Goal: Information Seeking & Learning: Learn about a topic

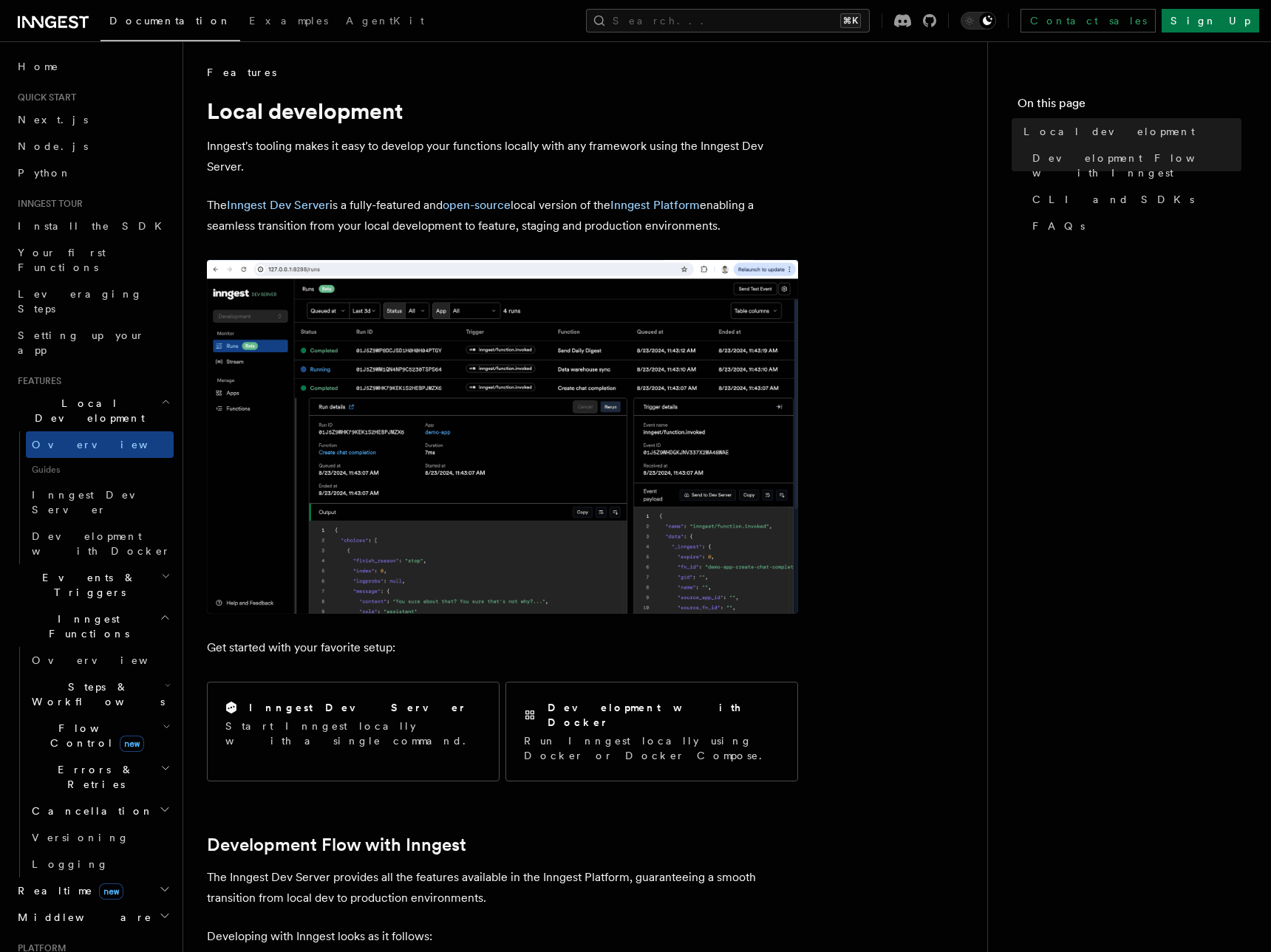
click at [452, 69] on div "Features" at bounding box center [502, 72] width 591 height 15
click at [249, 25] on span "Examples" at bounding box center [288, 21] width 79 height 12
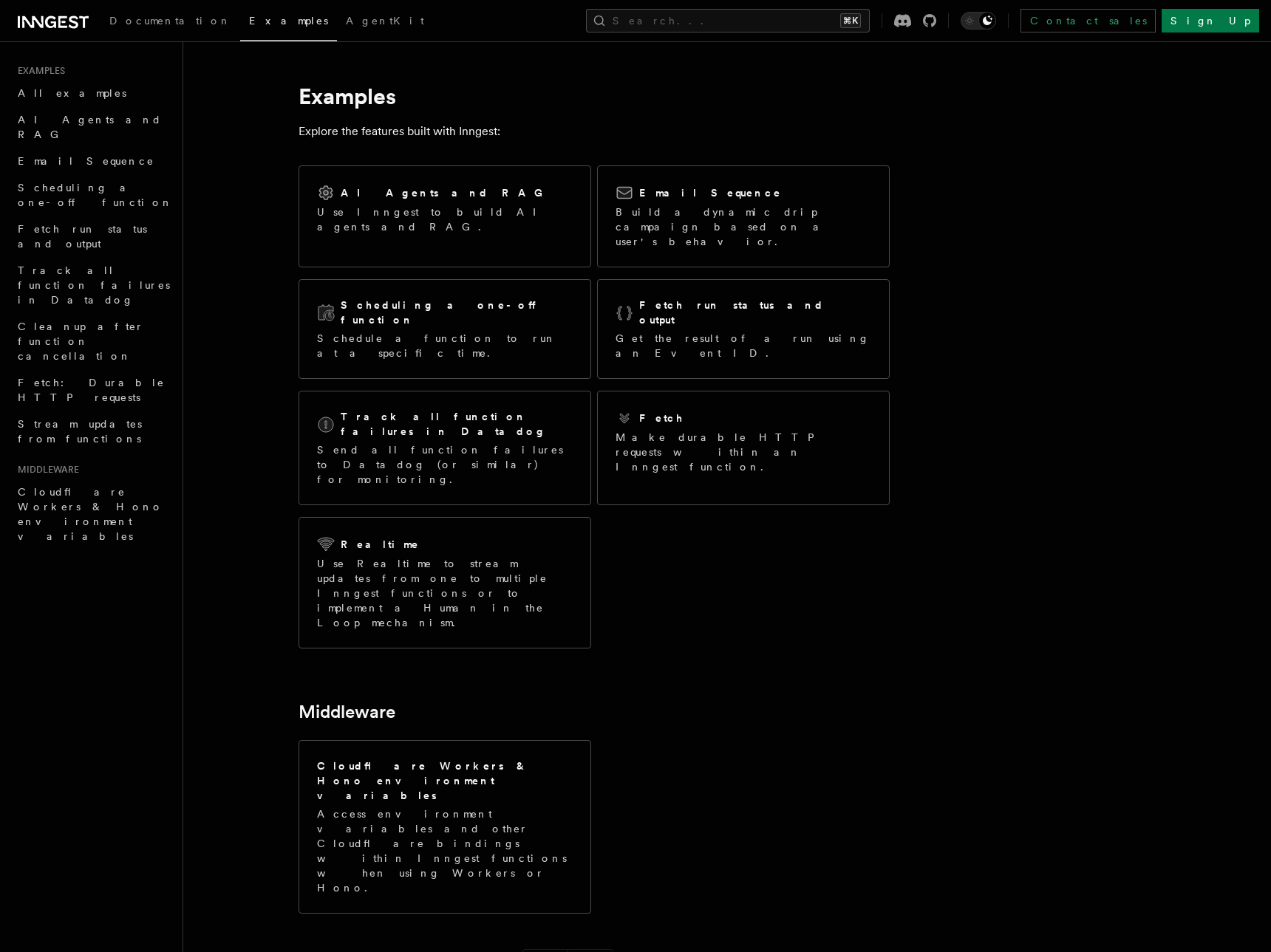
click at [65, 34] on div "Documentation Examples AgentKit Search... ⌘K Contact sales Sign Up" at bounding box center [636, 21] width 1271 height 41
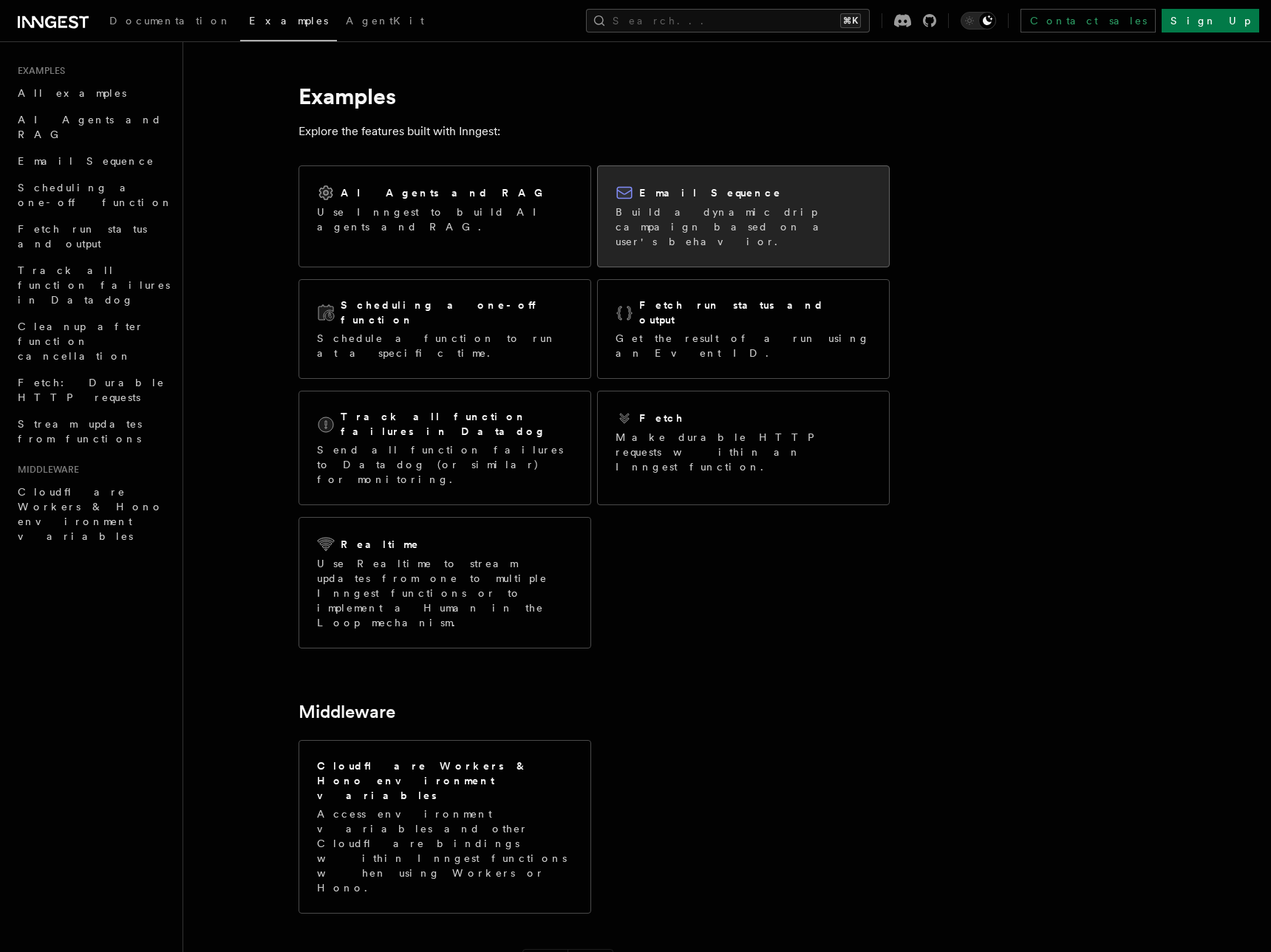
click at [635, 183] on div at bounding box center [626, 192] width 21 height 18
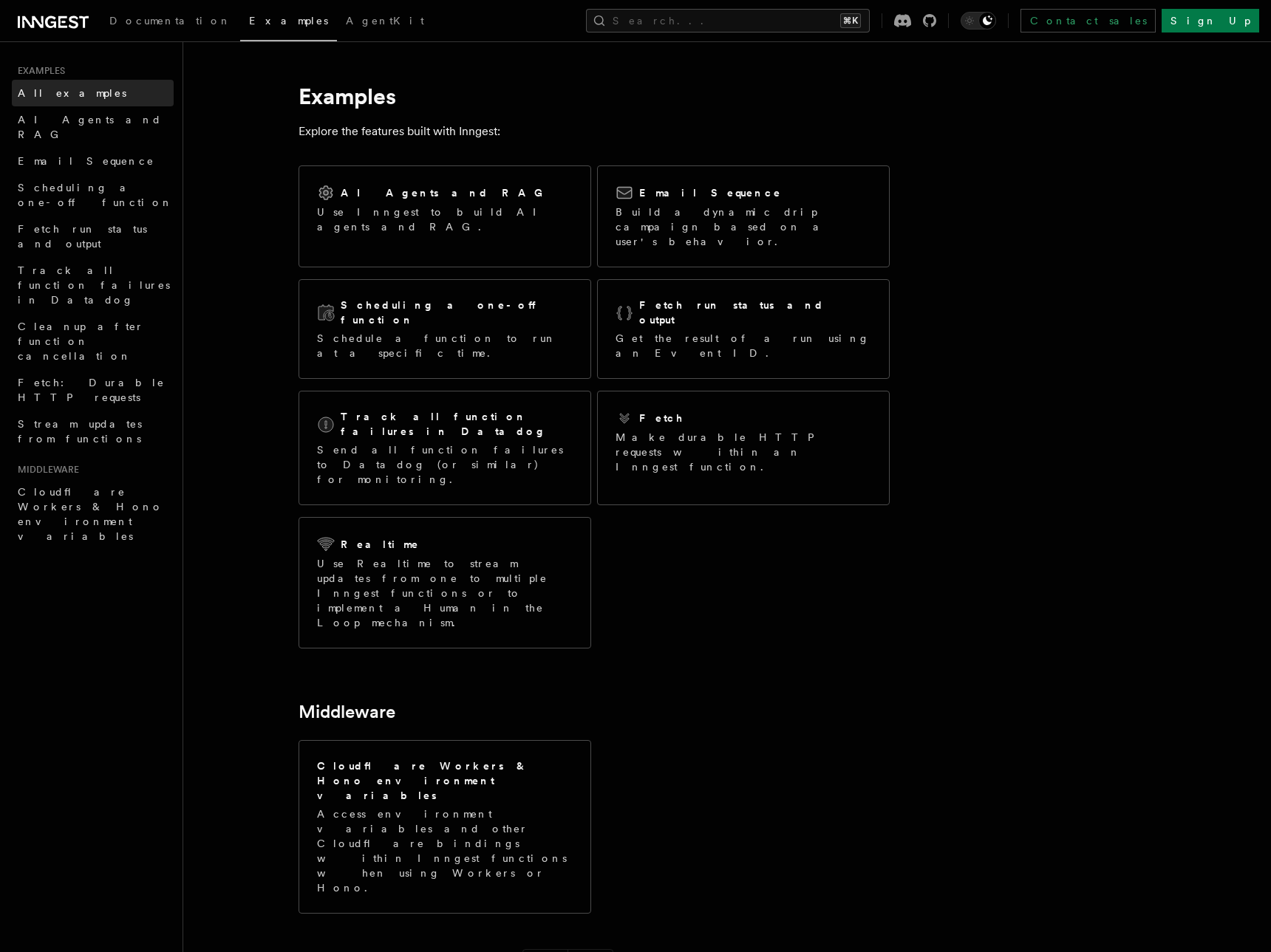
click at [78, 99] on link "All examples" at bounding box center [93, 93] width 162 height 27
click at [79, 18] on icon at bounding box center [84, 22] width 10 height 12
click at [726, 7] on div "Documentation Examples AgentKit Search... ⌘K Contact sales Sign Up" at bounding box center [636, 21] width 1271 height 41
click at [727, 17] on button "Search... ⌘K" at bounding box center [728, 21] width 284 height 24
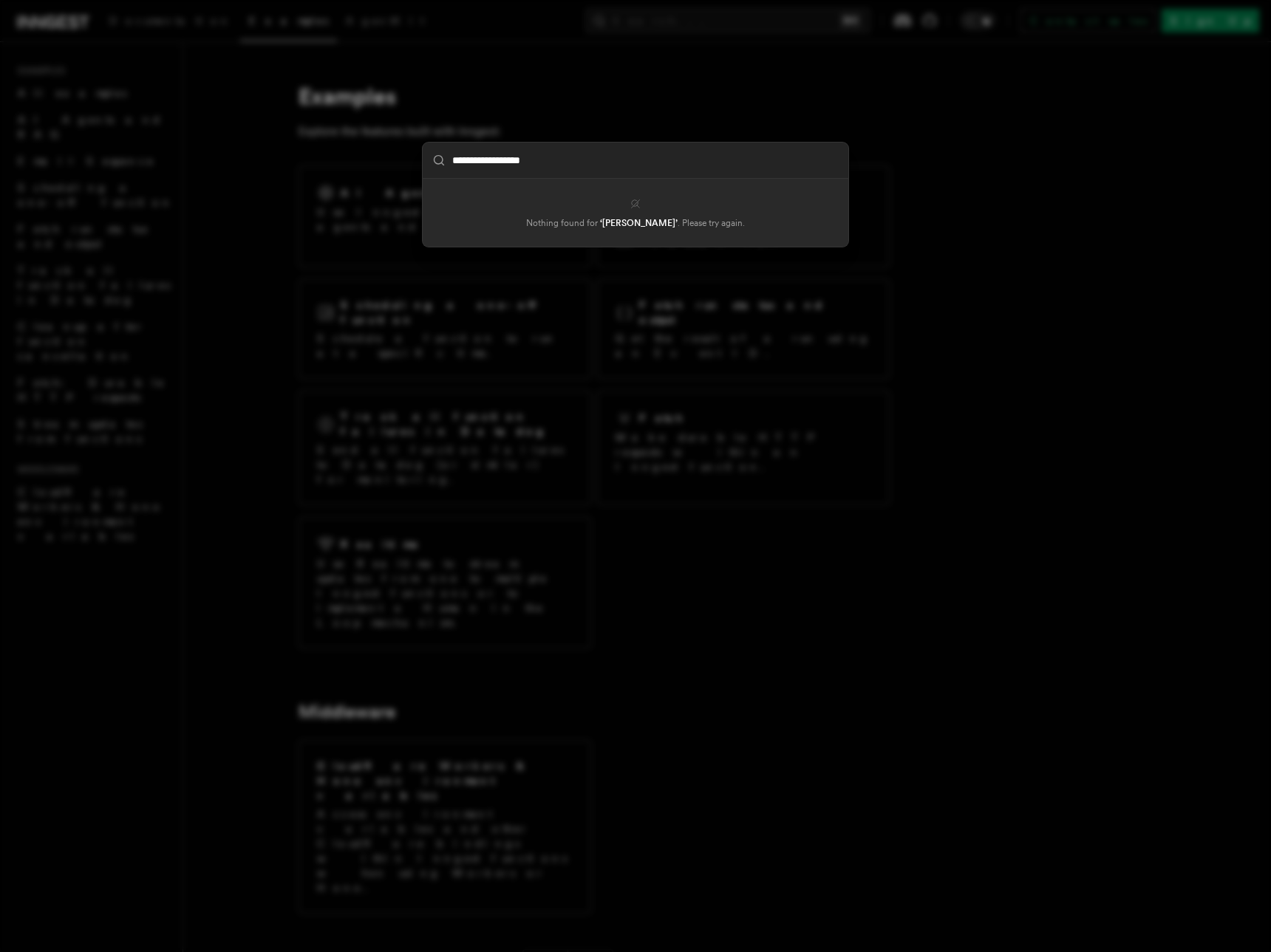
type input "**********"
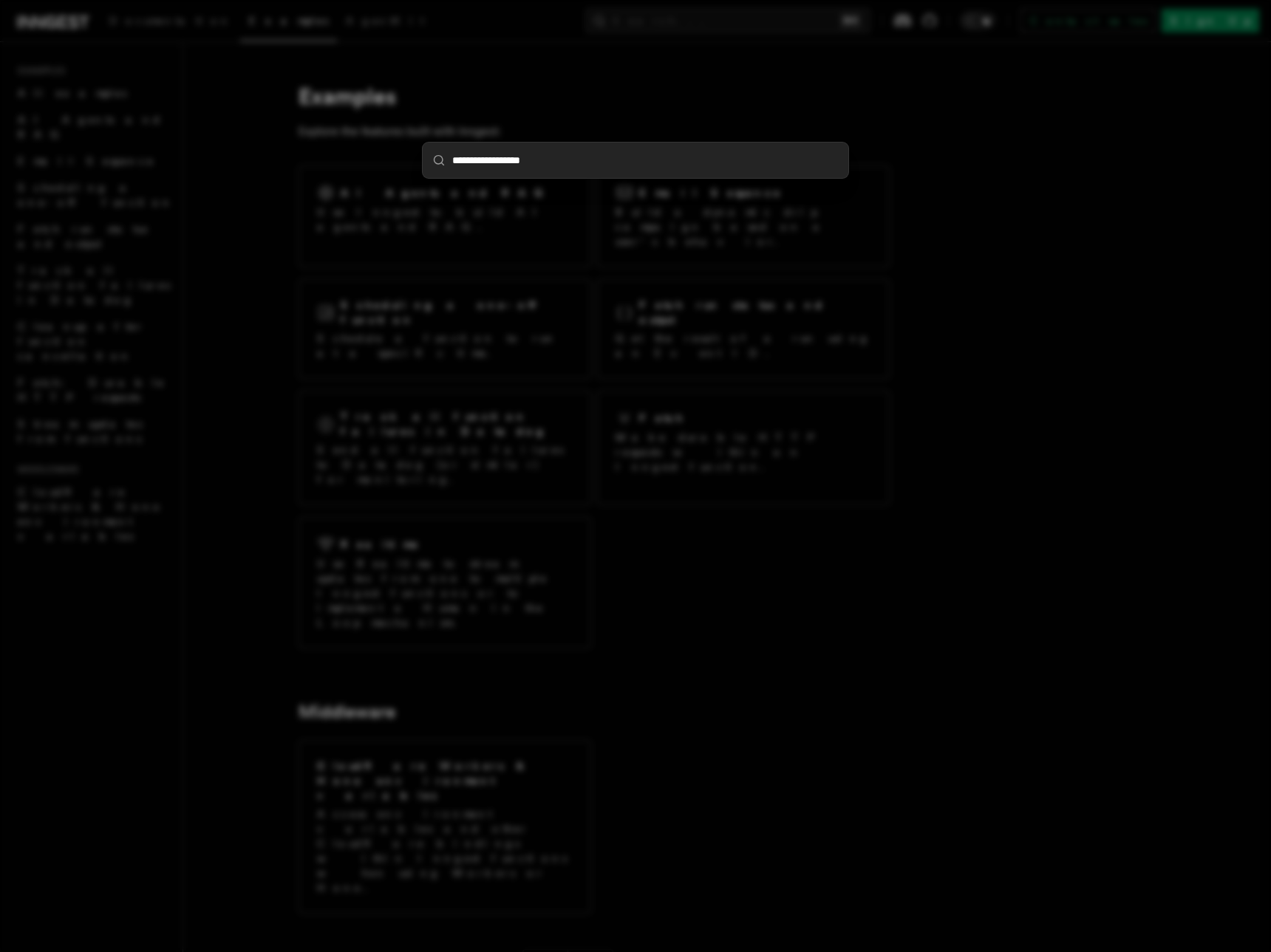
click at [785, 120] on div "**********" at bounding box center [636, 476] width 1271 height 952
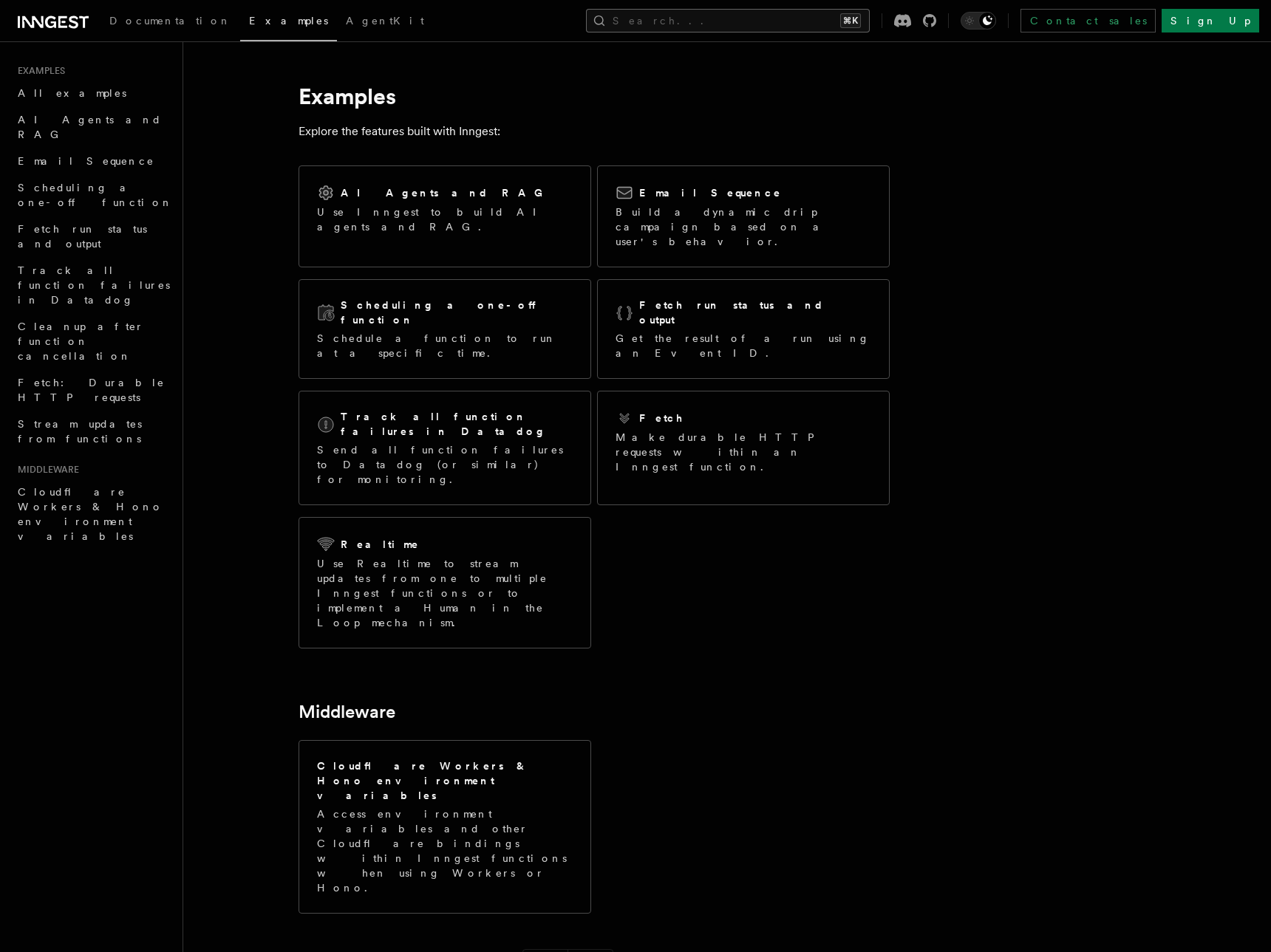
click at [732, 28] on button "Search... ⌘K" at bounding box center [728, 21] width 284 height 24
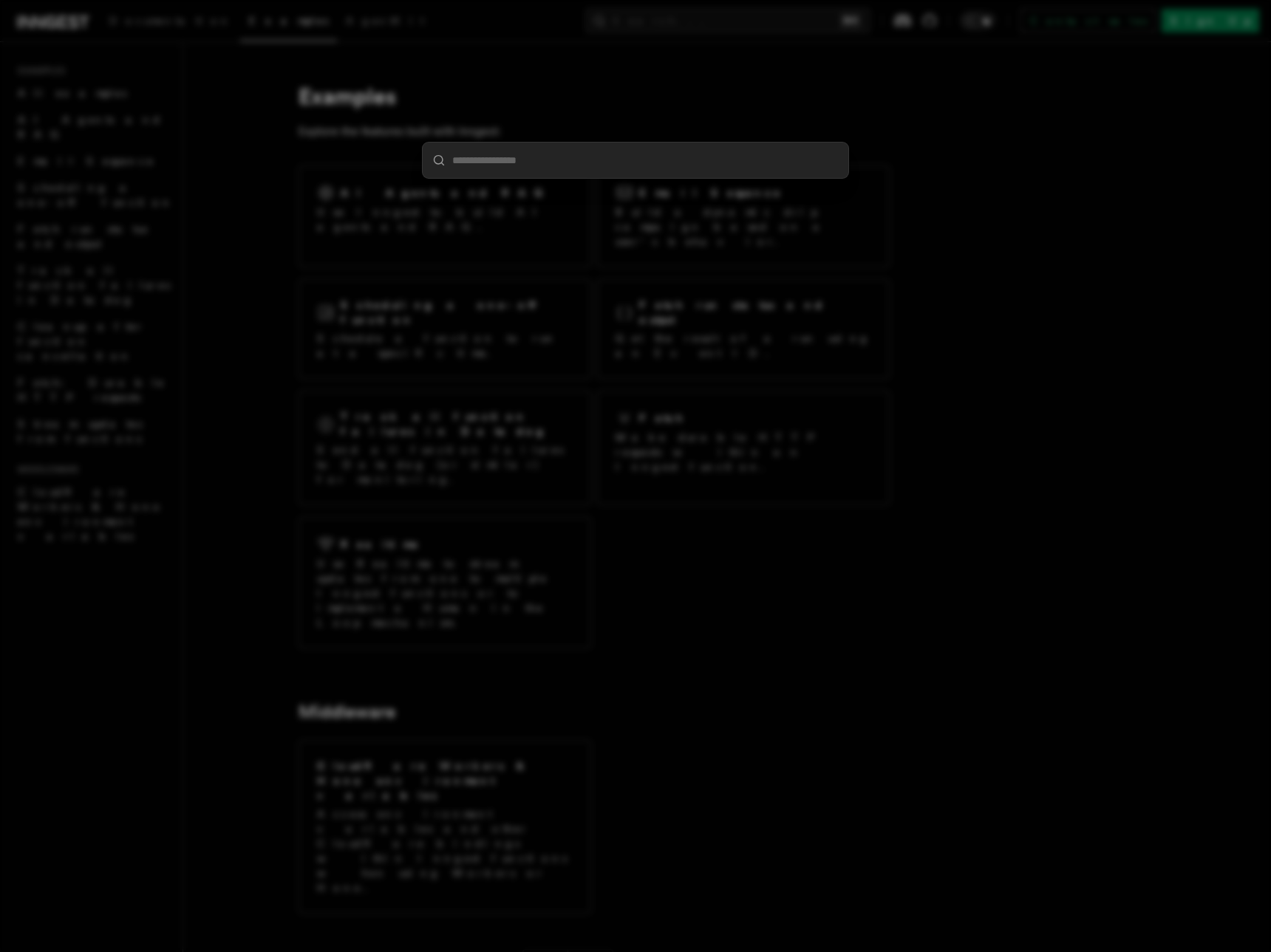
click at [873, 92] on div at bounding box center [636, 476] width 1271 height 952
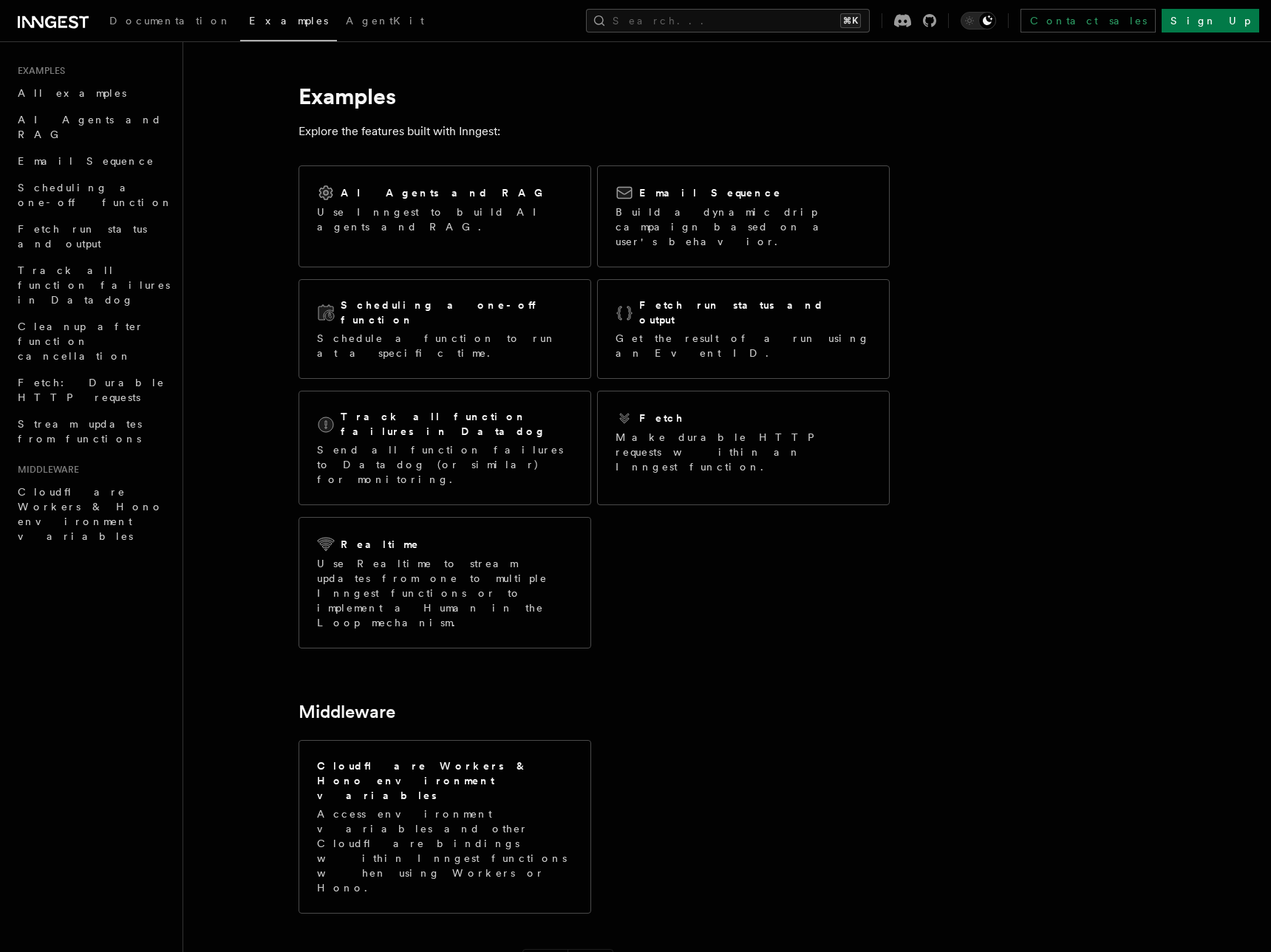
click at [1149, 108] on article "Examples Explore the features built with Inngest: AI Agents and RAG Use Inngest…" at bounding box center [689, 587] width 963 height 1045
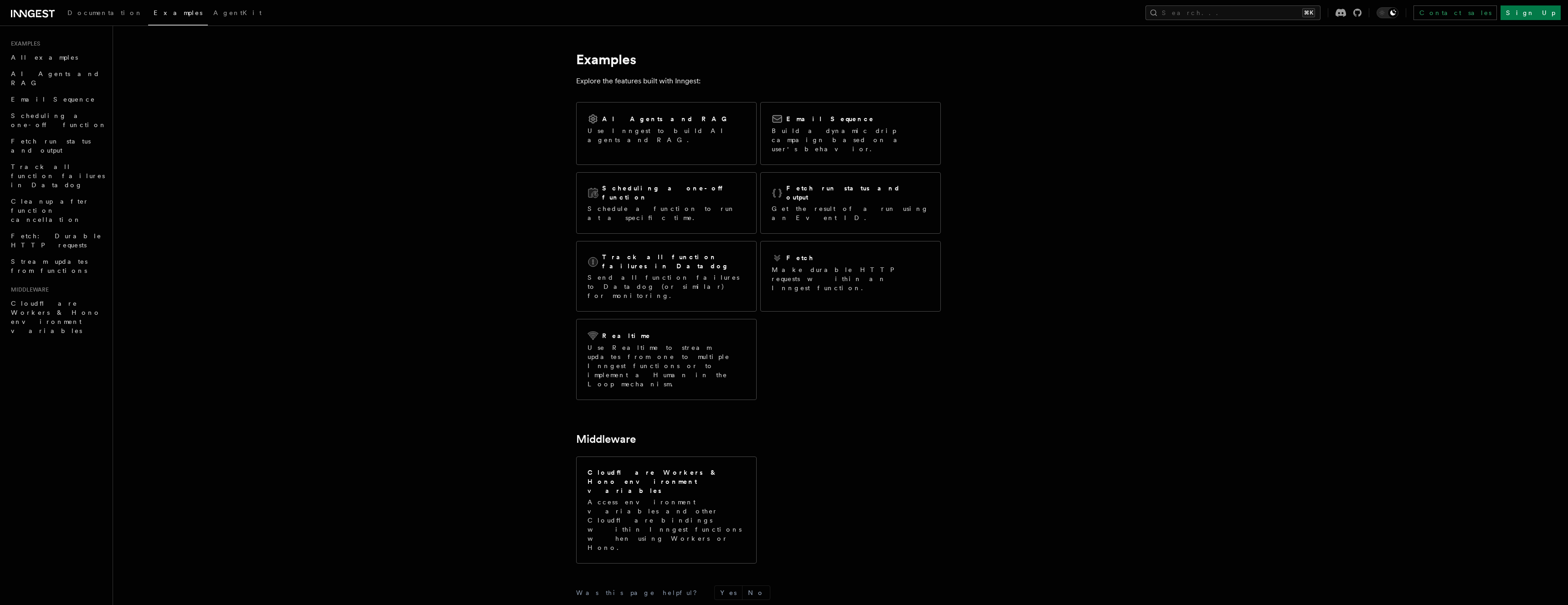
click at [783, 24] on div "Documentation Examples AgentKit Search... ⌘K Contact sales Sign Up" at bounding box center [784, 13] width 1568 height 26
click at [783, 21] on div "Documentation Examples AgentKit Search... ⌘K Contact sales Sign Up" at bounding box center [784, 13] width 1568 height 26
click at [783, 15] on link "Sign Up" at bounding box center [1530, 13] width 60 height 15
